Goal: Task Accomplishment & Management: Use online tool/utility

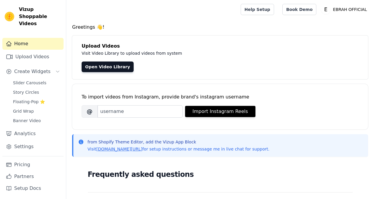
scroll to position [30, 0]
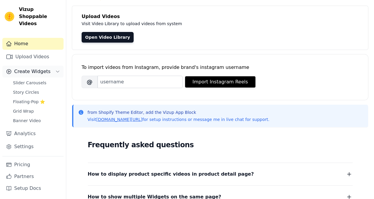
click at [39, 68] on span "Create Widgets" at bounding box center [32, 71] width 36 height 7
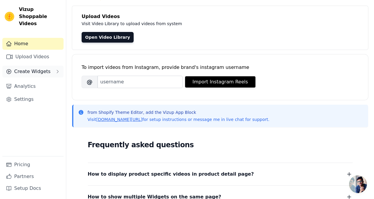
click at [39, 68] on span "Create Widgets" at bounding box center [32, 71] width 36 height 7
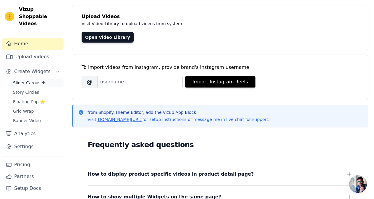
click at [31, 80] on span "Slider Carousels" at bounding box center [29, 83] width 33 height 6
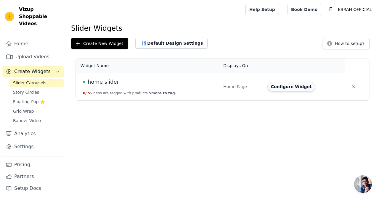
click at [282, 88] on button "Configure Widget" at bounding box center [291, 86] width 48 height 9
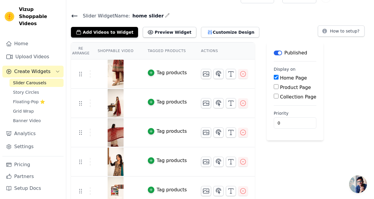
scroll to position [18, 0]
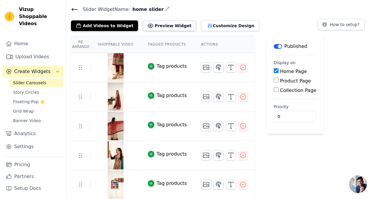
click at [168, 28] on button "Preview Widget" at bounding box center [169, 25] width 53 height 11
click at [207, 27] on button "Customize Design" at bounding box center [230, 25] width 58 height 11
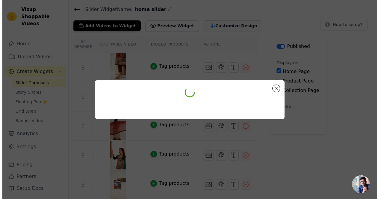
scroll to position [0, 0]
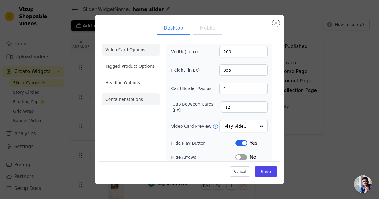
click at [124, 97] on li "Container Options" at bounding box center [131, 99] width 58 height 12
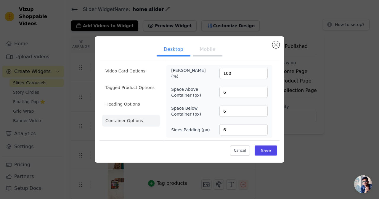
click at [121, 110] on ul "Video Card Options Tagged Product Options Heading Options Container Options" at bounding box center [131, 96] width 58 height 66
click at [127, 100] on li "Heading Options" at bounding box center [131, 104] width 58 height 12
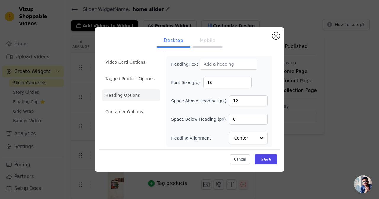
click at [210, 46] on button "Mobile" at bounding box center [208, 41] width 30 height 13
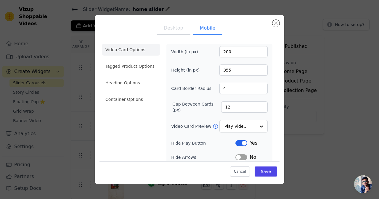
click at [168, 25] on button "Desktop" at bounding box center [173, 28] width 34 height 13
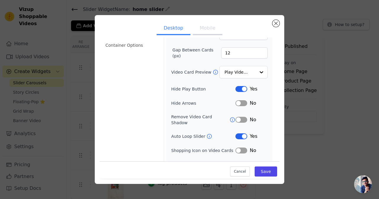
scroll to position [60, 0]
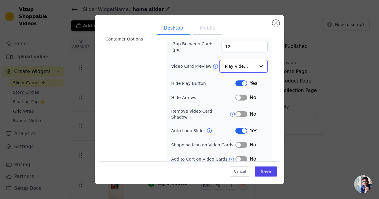
click at [231, 67] on input "Video Card Preview" at bounding box center [239, 66] width 30 height 12
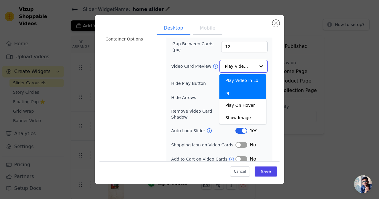
click at [231, 67] on input "Video Card Preview" at bounding box center [239, 66] width 30 height 12
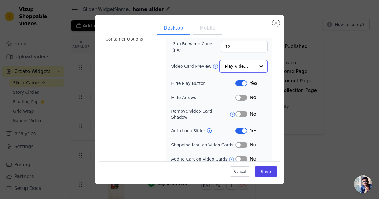
click at [231, 67] on input "Video Card Preview" at bounding box center [239, 66] width 30 height 12
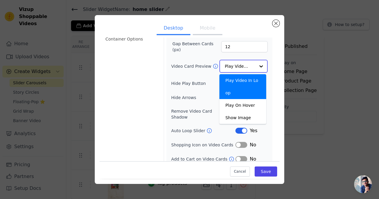
click at [231, 67] on input "Video Card Preview" at bounding box center [239, 66] width 30 height 12
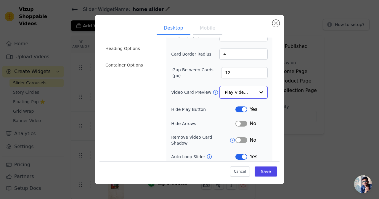
scroll to position [0, 0]
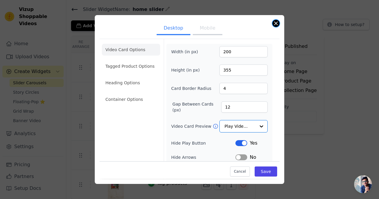
click at [274, 26] on button "Close modal" at bounding box center [275, 23] width 7 height 7
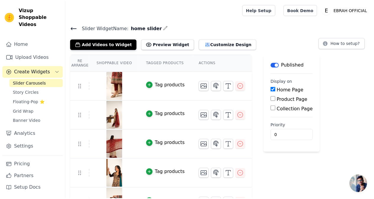
scroll to position [18, 0]
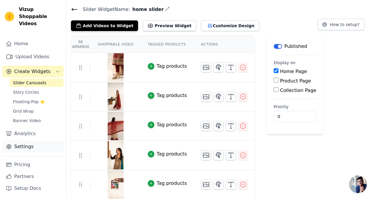
click at [20, 141] on link "Settings" at bounding box center [32, 147] width 61 height 12
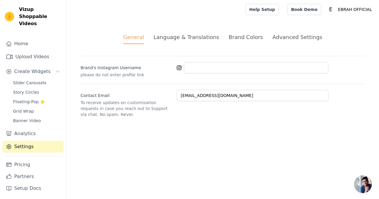
click at [283, 33] on div "Advanced Settings" at bounding box center [297, 37] width 50 height 8
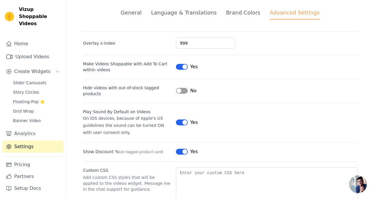
scroll to position [55, 0]
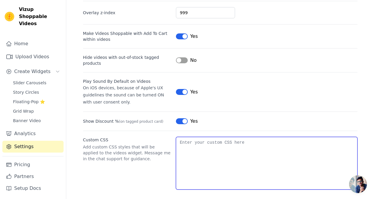
click at [203, 137] on textarea "Custom CSS" at bounding box center [266, 163] width 181 height 53
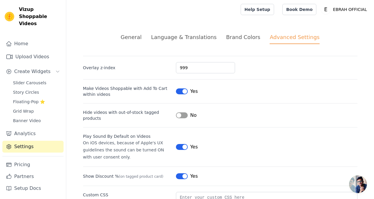
click at [264, 31] on div "General Language & Translations Brand Colors Advanced Settings unsaved changes …" at bounding box center [220, 139] width 303 height 240
click at [247, 34] on div "Brand Colors" at bounding box center [243, 37] width 34 height 8
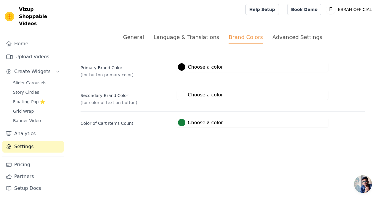
click at [203, 36] on div "Language & Translations" at bounding box center [186, 37] width 66 height 8
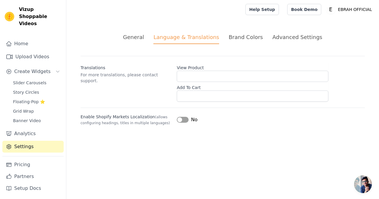
click at [144, 35] on div "General" at bounding box center [133, 37] width 21 height 8
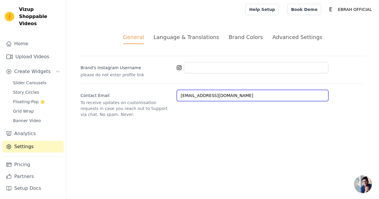
click at [200, 100] on input "team.ebrah@gmail.com" at bounding box center [252, 95] width 151 height 11
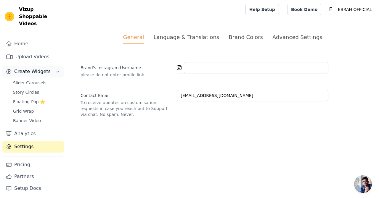
click at [32, 68] on span "Create Widgets" at bounding box center [32, 71] width 36 height 7
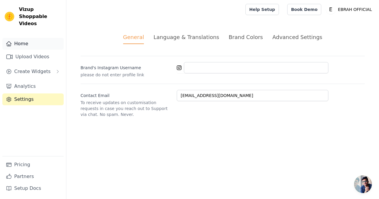
click at [32, 42] on link "Home" at bounding box center [32, 44] width 61 height 12
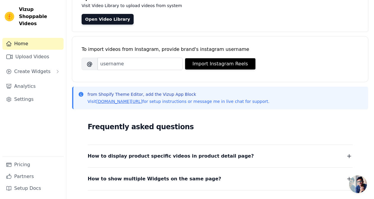
scroll to position [59, 0]
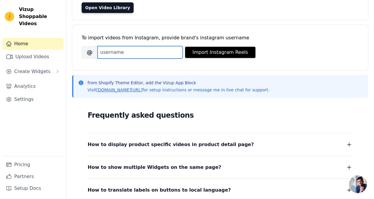
click at [120, 47] on input "Brand's Instagram Username" at bounding box center [140, 52] width 85 height 12
click at [163, 56] on input "Brand's Instagram Username" at bounding box center [140, 52] width 85 height 12
paste input "ebrah.official"
type input "ebrah.official"
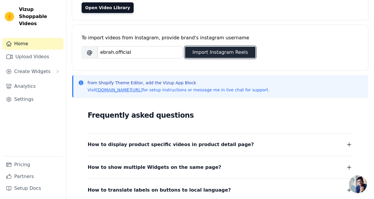
click at [204, 49] on button "Import Instagram Reels" at bounding box center [220, 52] width 70 height 11
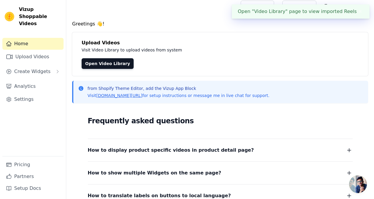
scroll to position [0, 0]
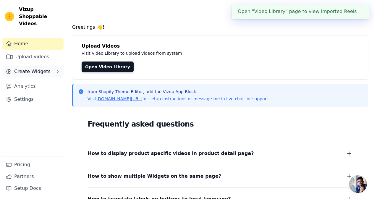
click at [40, 66] on button "Create Widgets" at bounding box center [32, 72] width 61 height 12
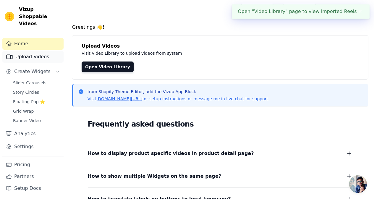
click at [28, 55] on link "Upload Videos" at bounding box center [32, 57] width 61 height 12
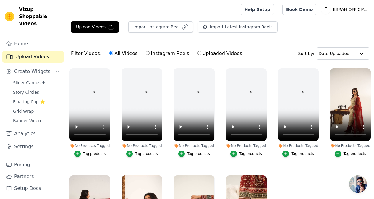
click at [156, 55] on label "Instagram Reels" at bounding box center [168, 54] width 44 height 8
click at [150, 55] on input "Instagram Reels" at bounding box center [148, 53] width 4 height 4
radio input "true"
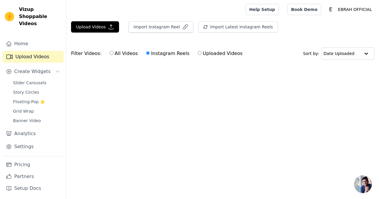
click at [197, 50] on label "Uploaded Videos" at bounding box center [219, 54] width 45 height 8
click at [198, 51] on input "Uploaded Videos" at bounding box center [200, 53] width 4 height 4
radio input "true"
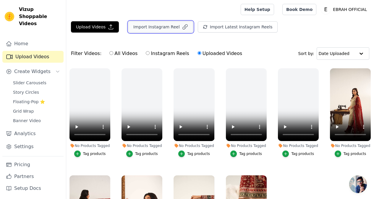
click at [166, 30] on button "Import Instagram Reel" at bounding box center [160, 26] width 65 height 11
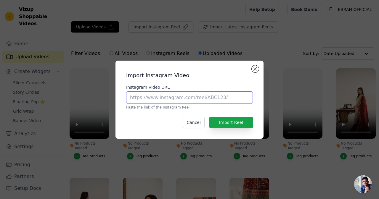
click at [156, 103] on input "Instagram Video URL" at bounding box center [189, 97] width 127 height 12
click at [179, 95] on input "Instagram Video URL" at bounding box center [189, 97] width 127 height 12
paste input "https://www.instagram.com/p/DO8ckLNElOc/"
type input "https://www.instagram.com/p/DO8ckLNElOc/"
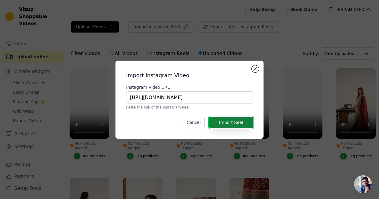
click at [225, 119] on button "Import Reel" at bounding box center [230, 122] width 43 height 11
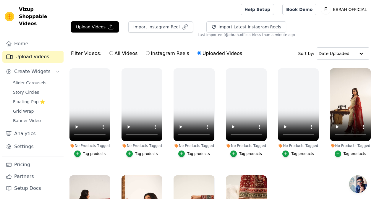
click at [158, 51] on label "Instagram Reels" at bounding box center [168, 54] width 44 height 8
click at [150, 51] on input "Instagram Reels" at bounding box center [148, 53] width 4 height 4
radio input "true"
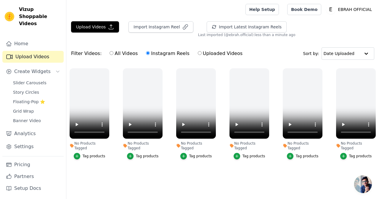
click at [157, 52] on label "Instagram Reels" at bounding box center [168, 54] width 44 height 8
click at [150, 52] on input "Instagram Reels" at bounding box center [148, 53] width 4 height 4
click at [122, 56] on label "All Videos" at bounding box center [123, 54] width 29 height 8
click at [113, 55] on input "All Videos" at bounding box center [111, 53] width 4 height 4
radio input "true"
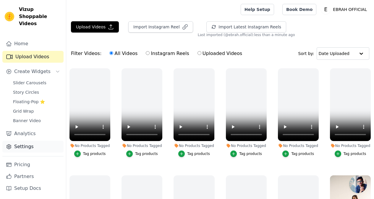
click at [26, 142] on link "Settings" at bounding box center [32, 147] width 61 height 12
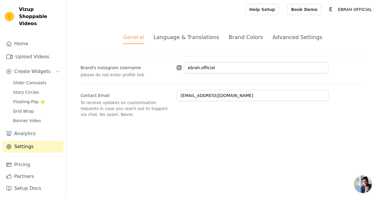
click at [178, 40] on div "Language & Translations" at bounding box center [186, 37] width 66 height 8
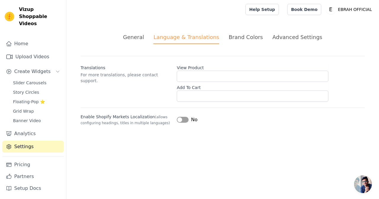
click at [235, 38] on div "Brand Colors" at bounding box center [245, 37] width 34 height 8
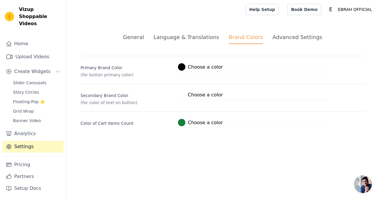
click at [286, 33] on div "Advanced Settings" at bounding box center [297, 37] width 50 height 8
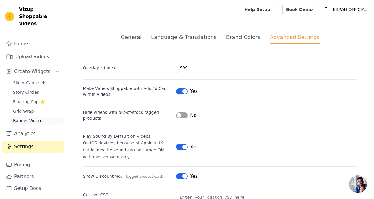
click at [33, 117] on link "Banner Video" at bounding box center [36, 121] width 54 height 8
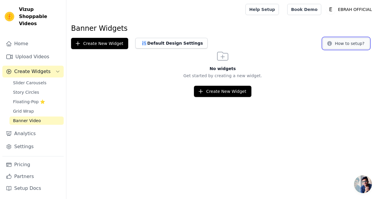
click at [342, 47] on button "How to setup?" at bounding box center [345, 43] width 47 height 11
click at [354, 7] on p "EBRAH OFFICIAL" at bounding box center [354, 9] width 39 height 11
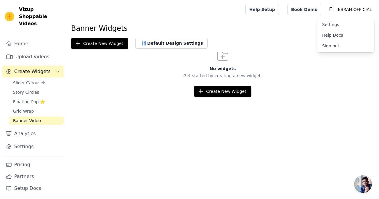
click at [329, 26] on link "Settings" at bounding box center [345, 24] width 57 height 11
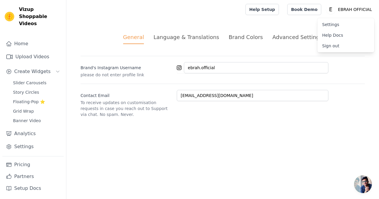
click at [174, 37] on div "Language & Translations" at bounding box center [186, 37] width 66 height 8
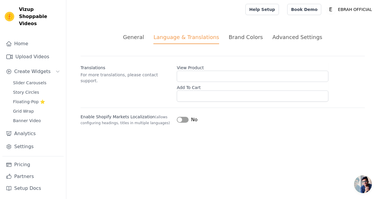
click at [244, 35] on div "Brand Colors" at bounding box center [245, 37] width 34 height 8
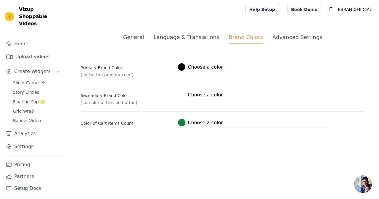
click at [295, 38] on div "Advanced Settings" at bounding box center [297, 37] width 50 height 8
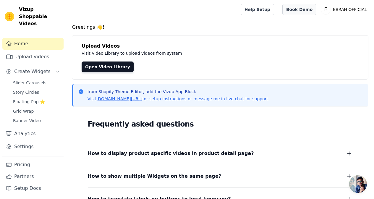
click at [309, 13] on link "Book Demo" at bounding box center [299, 9] width 34 height 11
